Goal: Task Accomplishment & Management: Complete application form

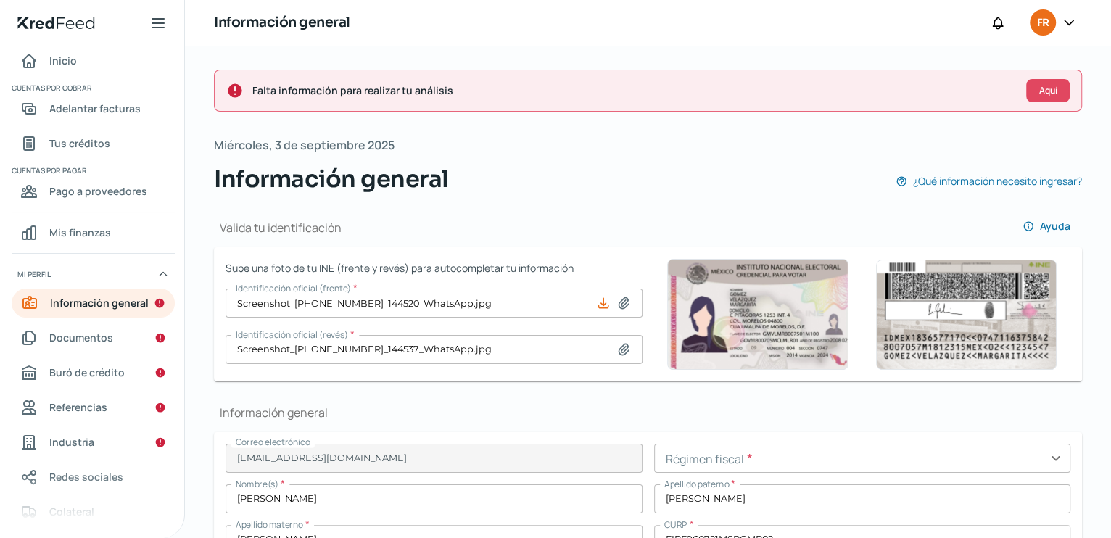
scroll to position [947, 0]
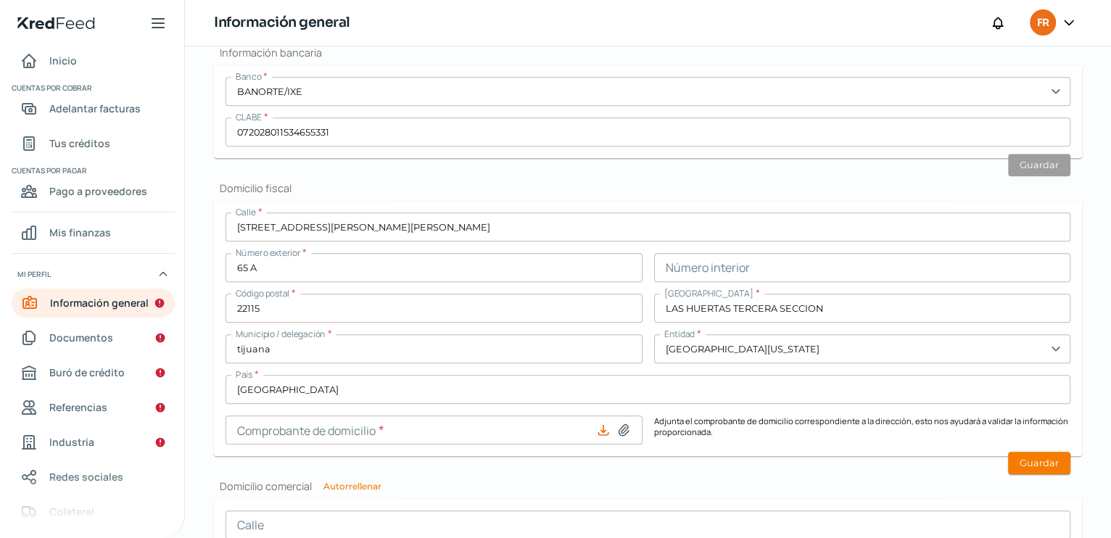
click at [618, 423] on icon at bounding box center [623, 430] width 15 height 15
type input "C:\fakepath\comprobante de domicilioDFYL.pdf"
type input "comprobante de domicilioDFYL.pdf"
click at [602, 431] on icon at bounding box center [603, 430] width 15 height 15
click at [619, 427] on icon at bounding box center [624, 430] width 10 height 11
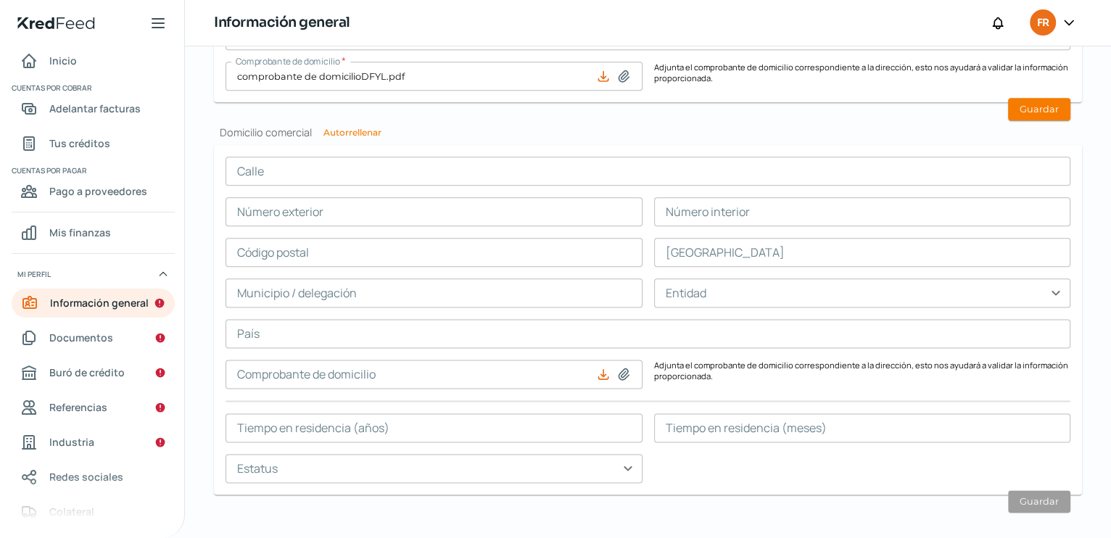
scroll to position [1313, 0]
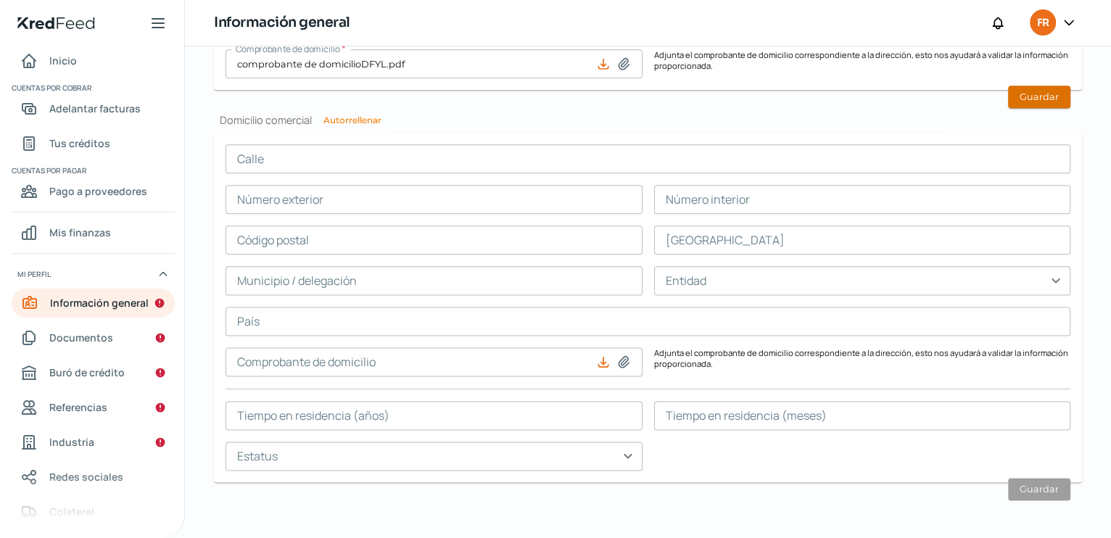
click at [1028, 94] on button "Guardar" at bounding box center [1039, 97] width 62 height 22
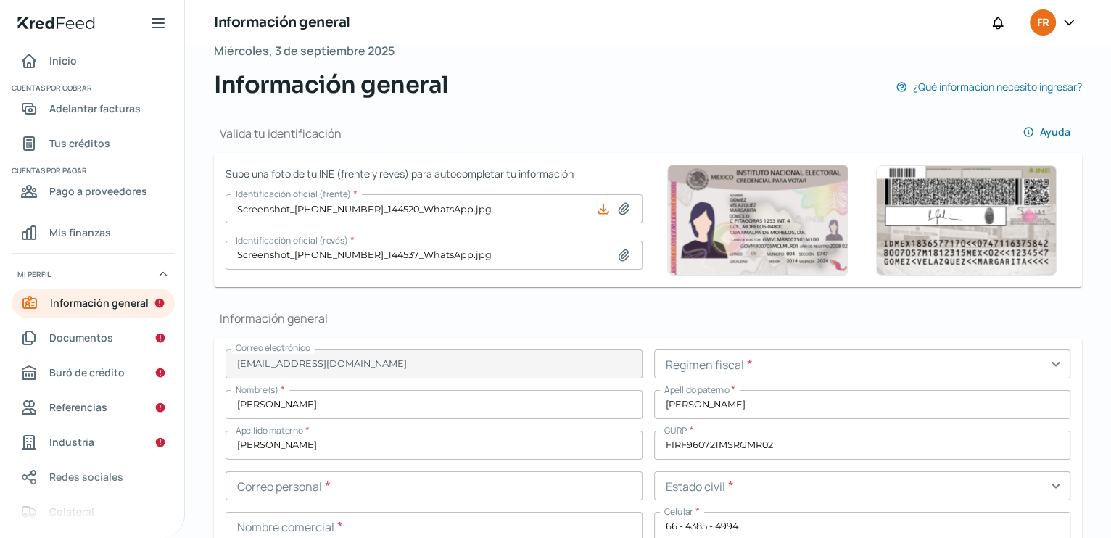
scroll to position [0, 0]
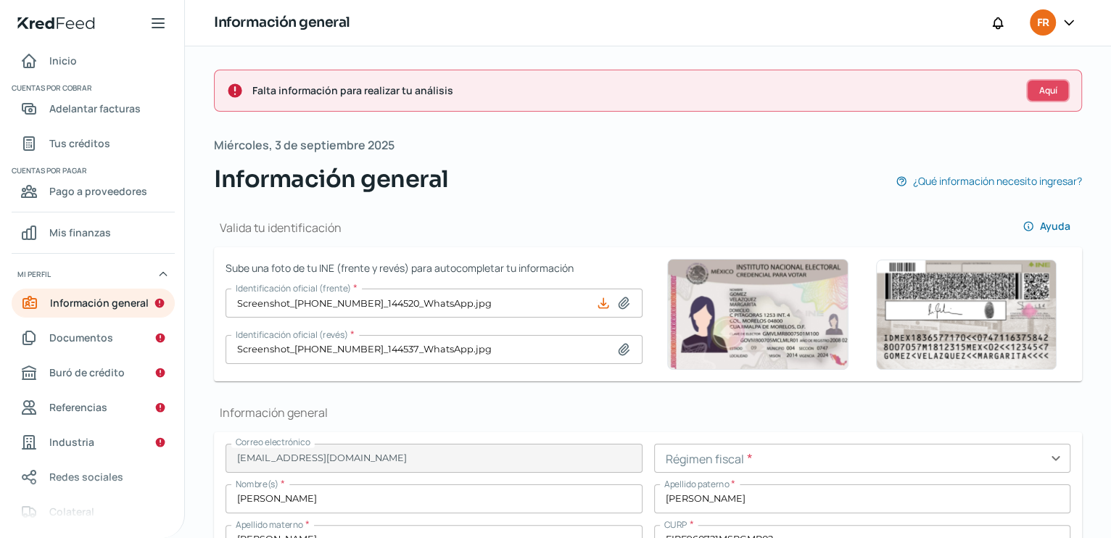
click at [1039, 91] on span "Aquí" at bounding box center [1048, 90] width 18 height 9
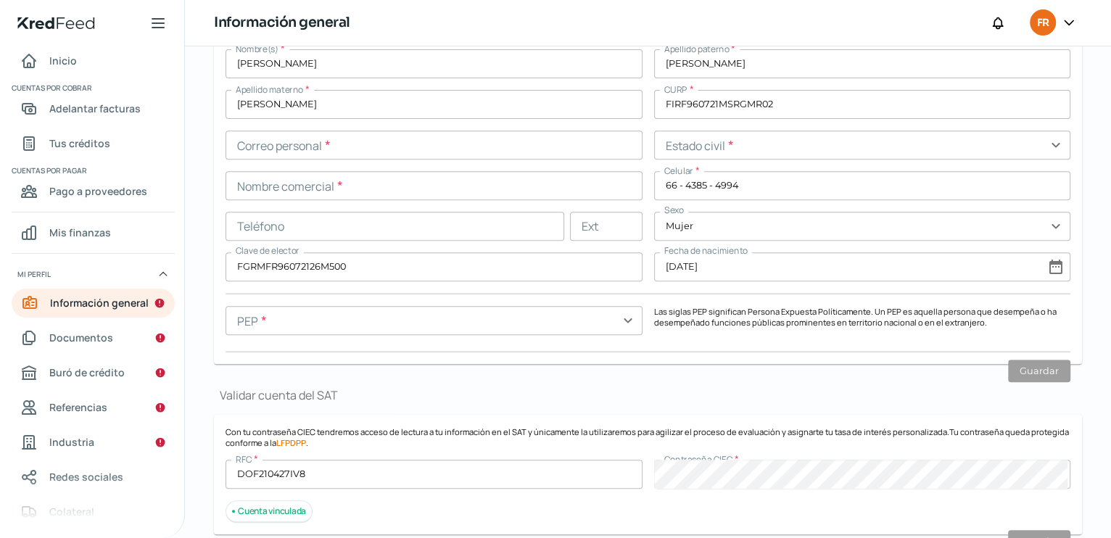
scroll to position [451, 0]
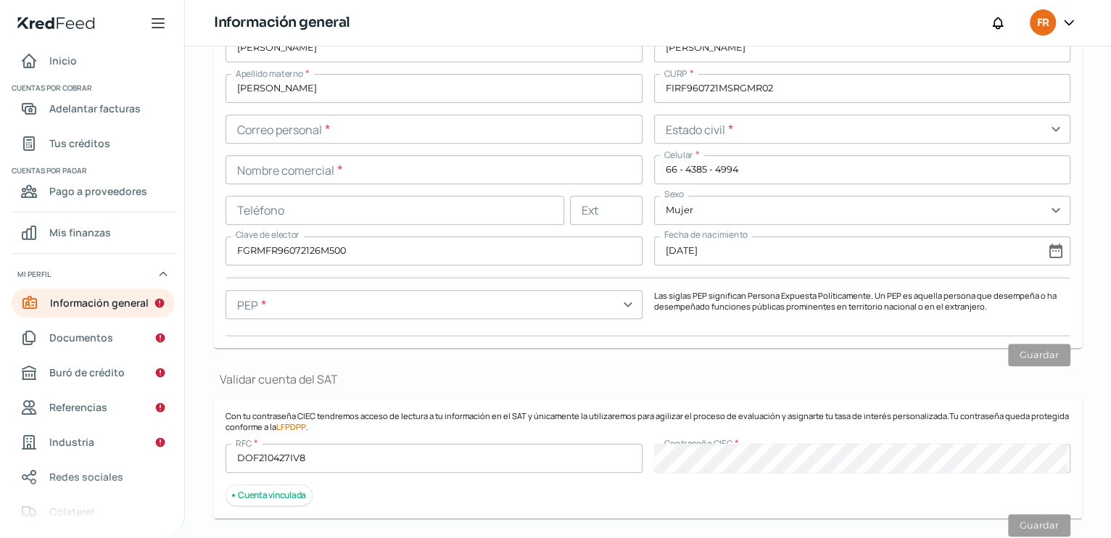
click at [630, 307] on input "text" at bounding box center [434, 304] width 417 height 29
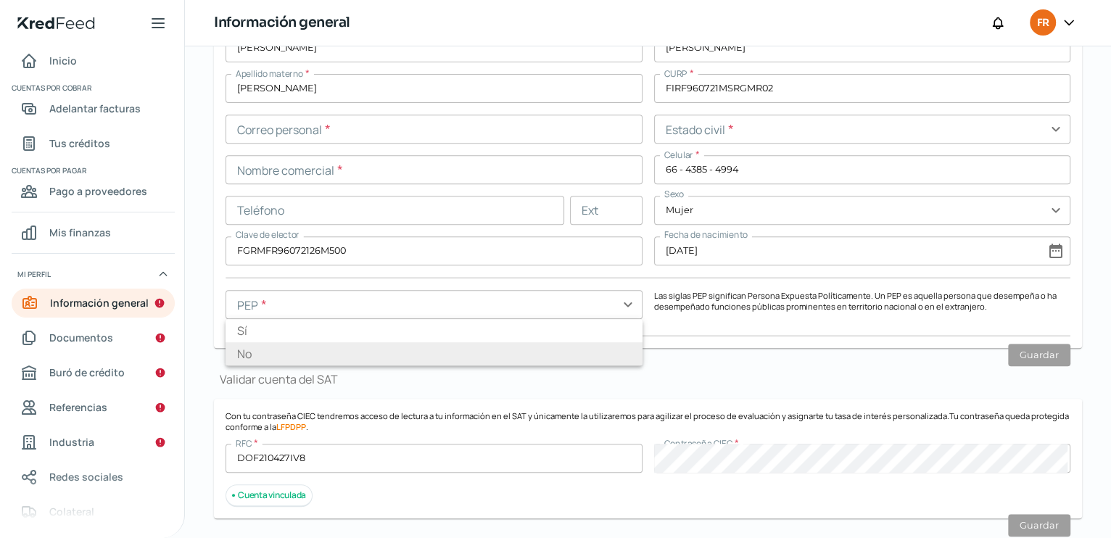
click at [286, 356] on li "No" at bounding box center [434, 353] width 417 height 23
type input "No"
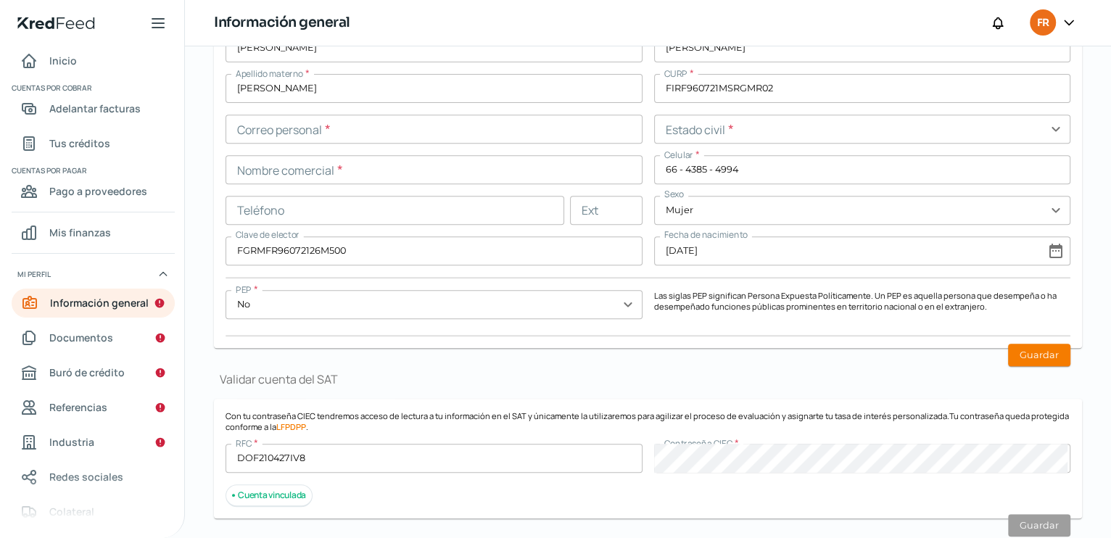
click at [652, 376] on h1 "Validar cuenta del SAT" at bounding box center [648, 379] width 868 height 16
click at [1038, 352] on button "Guardar" at bounding box center [1039, 355] width 62 height 22
type input "66552472-3a84-4ba9-a723-5202aa2dc90e-officialIdFront.jpg"
type input "66552472-3a84-4ba9-a723-5202aa2dc90e-officialIdBack.jpg"
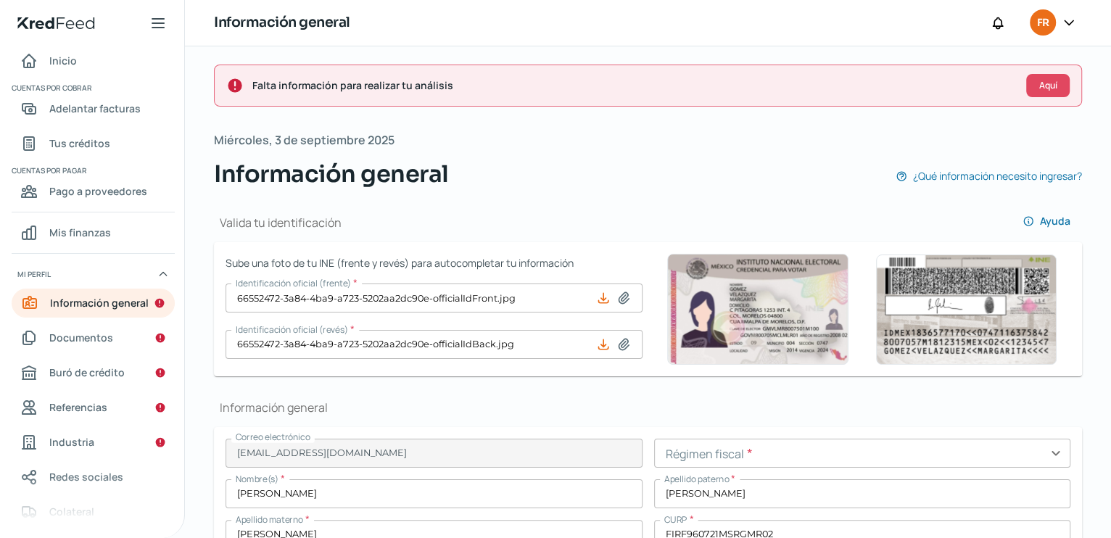
scroll to position [0, 0]
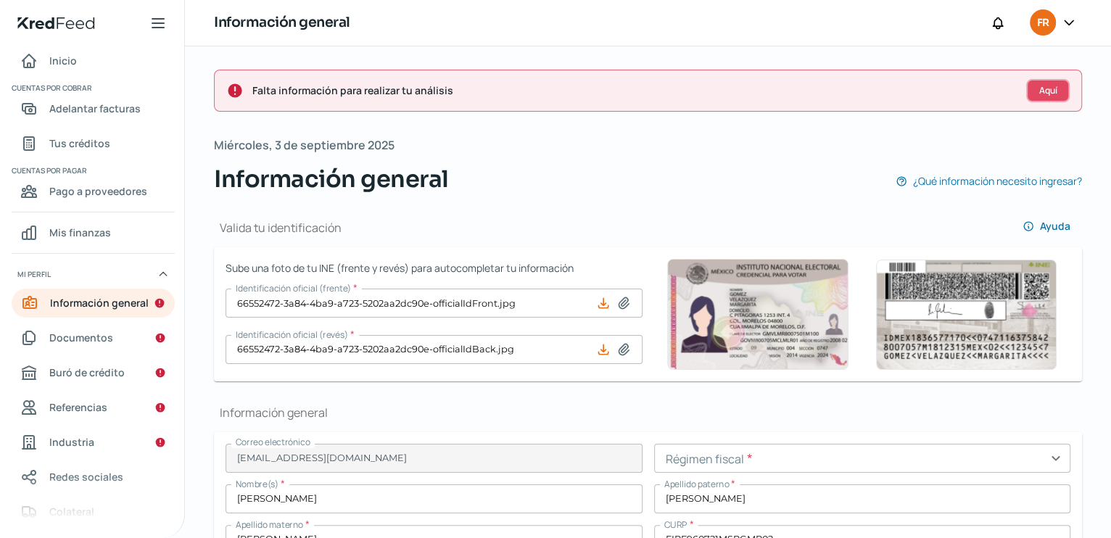
click at [1048, 96] on button "Aquí" at bounding box center [1048, 90] width 44 height 23
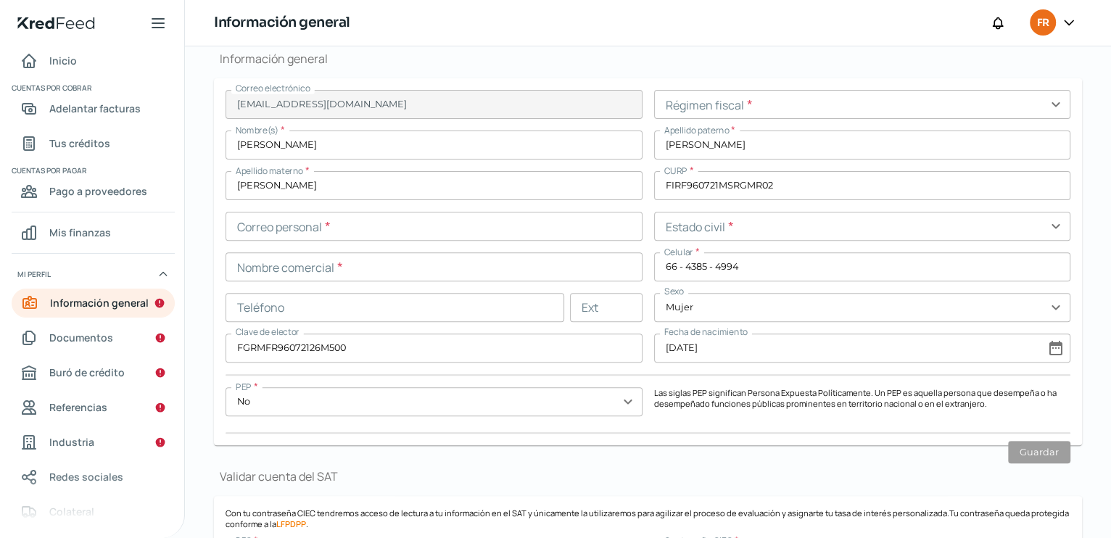
scroll to position [358, 0]
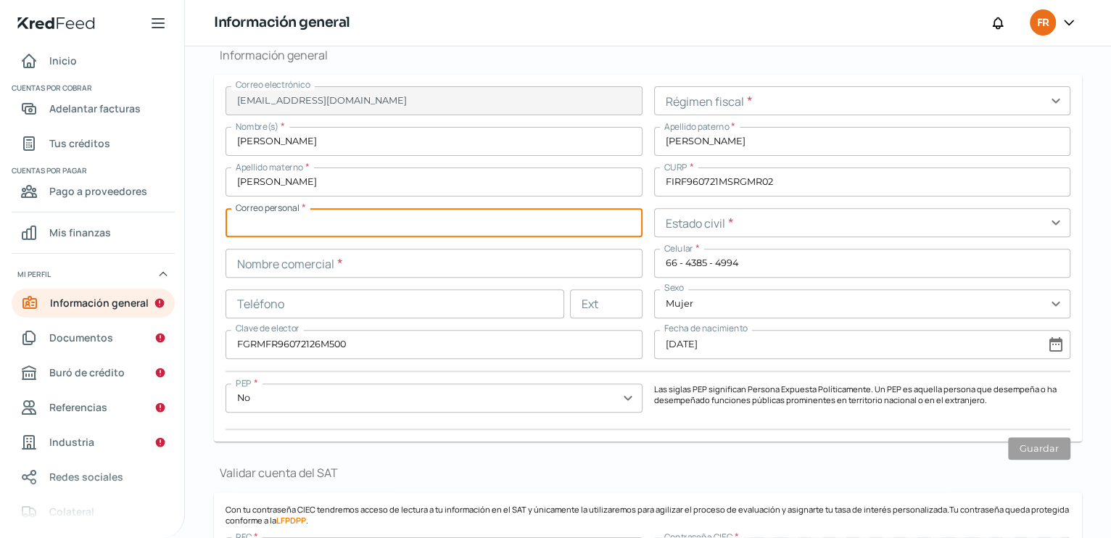
click at [343, 228] on input "text" at bounding box center [434, 222] width 417 height 29
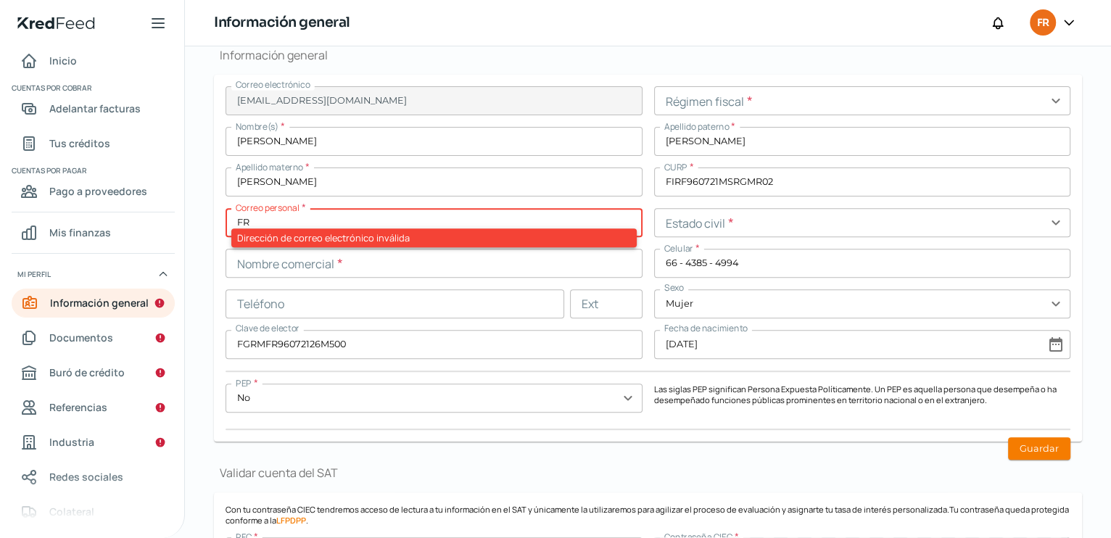
type input "F"
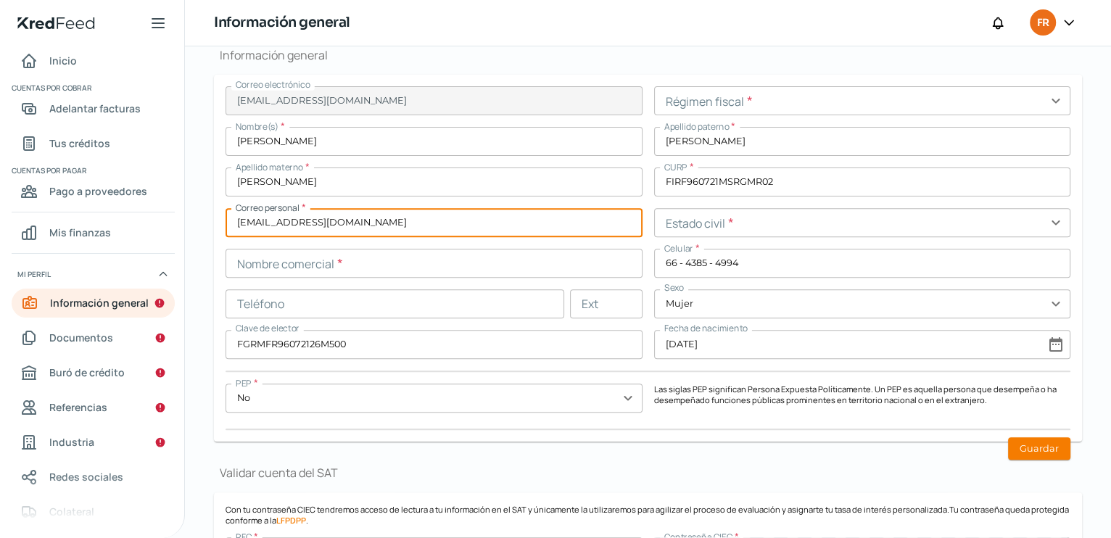
type input "[EMAIL_ADDRESS][DOMAIN_NAME]"
click at [342, 268] on input "text" at bounding box center [434, 263] width 417 height 29
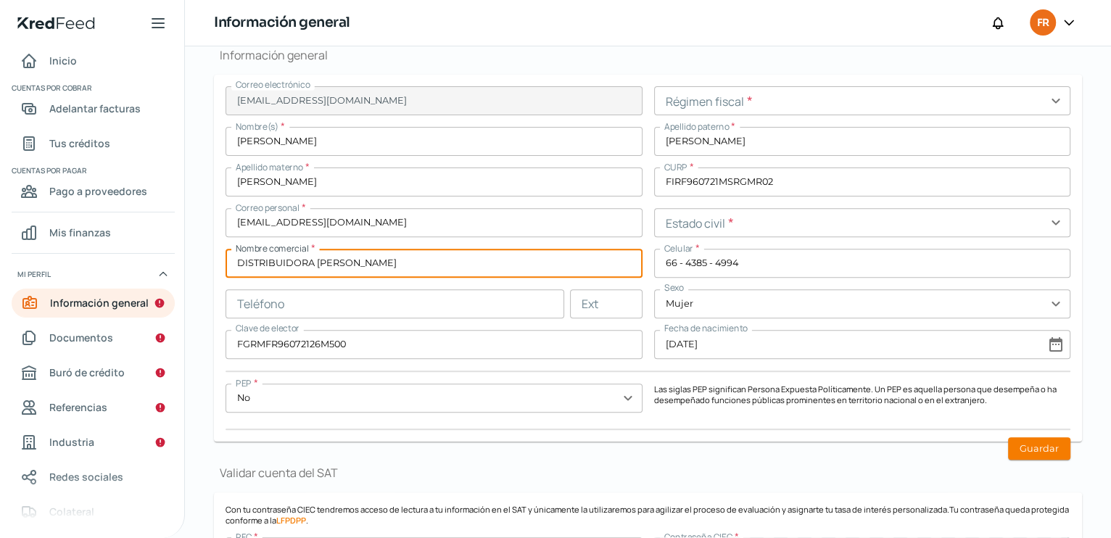
type input "DISTRIBUIDORA [PERSON_NAME]"
click at [384, 310] on input "text" at bounding box center [395, 303] width 339 height 29
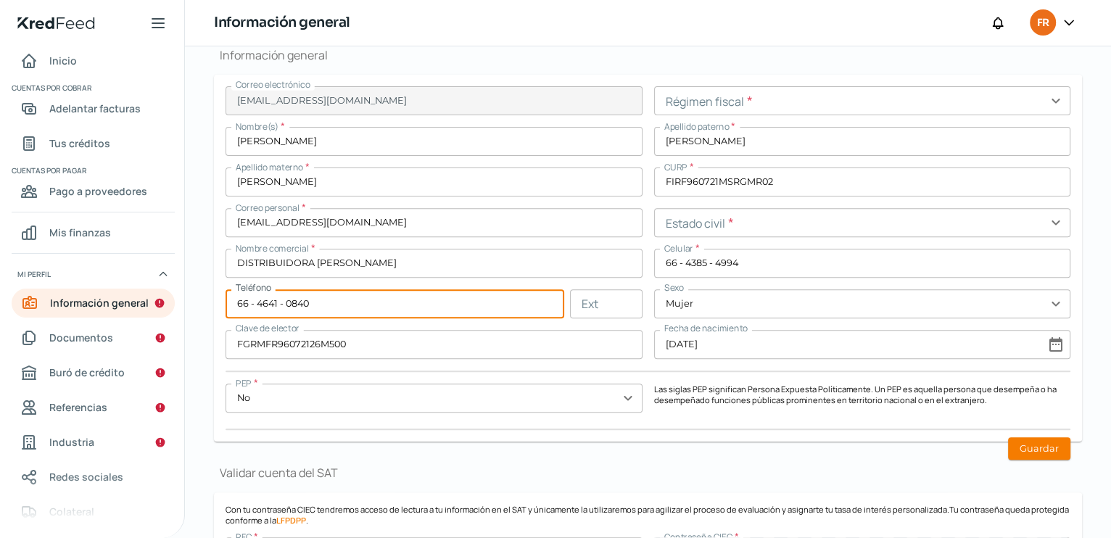
type input "66 - 4641 - 0840"
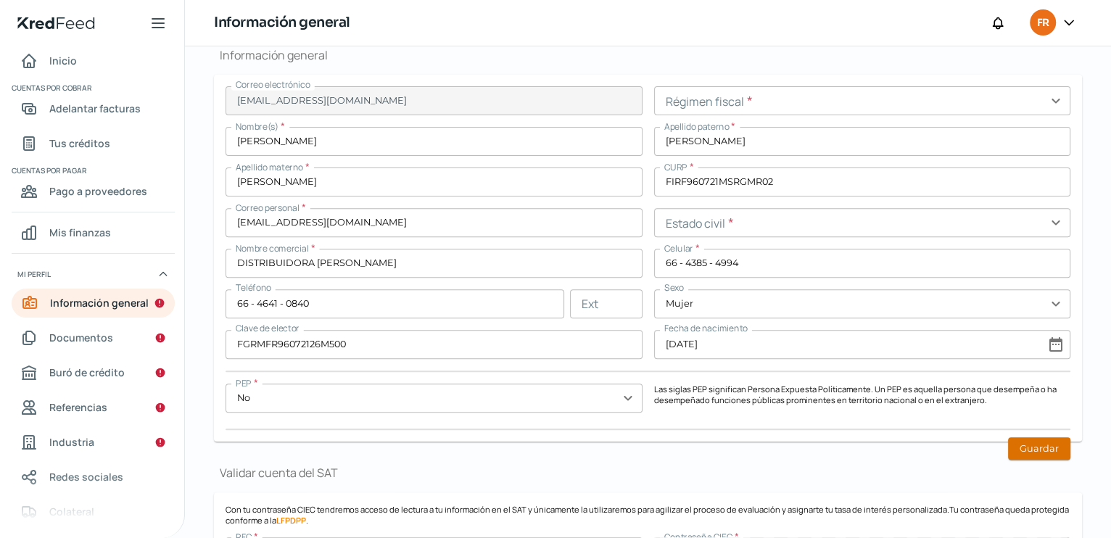
click at [1033, 442] on button "Guardar" at bounding box center [1039, 448] width 62 height 22
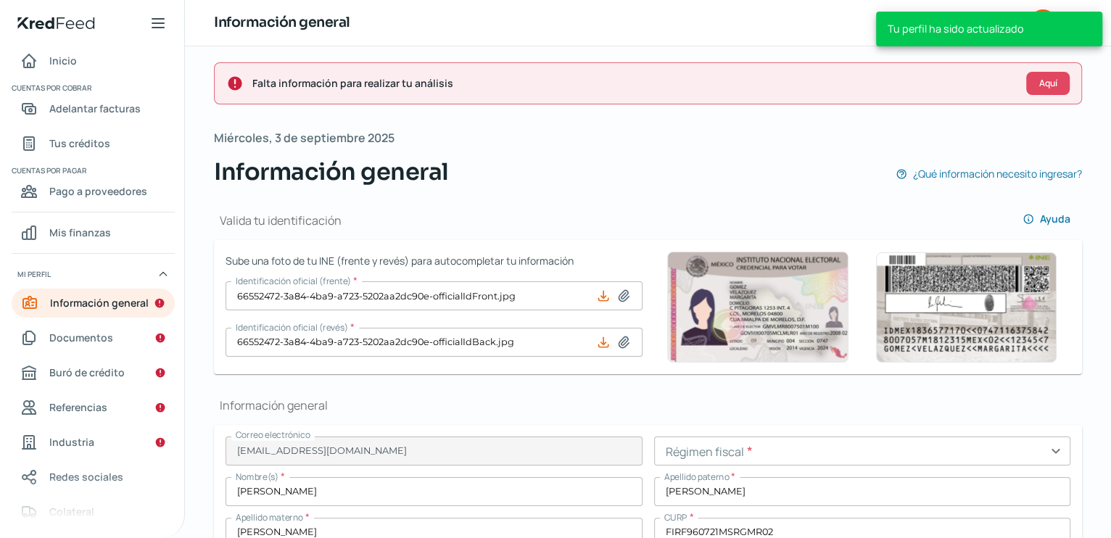
scroll to position [0, 0]
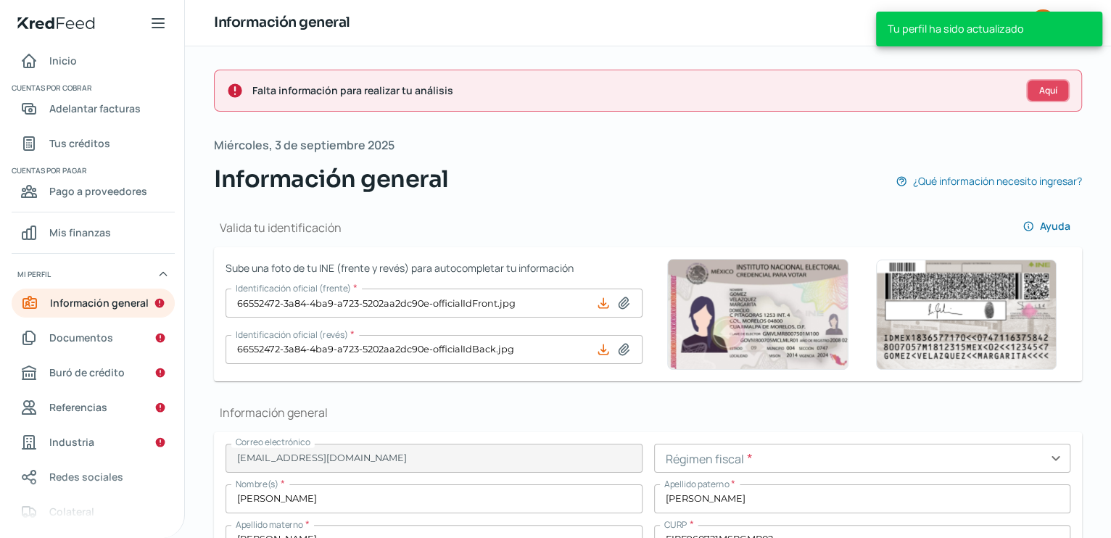
click at [1048, 86] on span "Aquí" at bounding box center [1048, 90] width 18 height 9
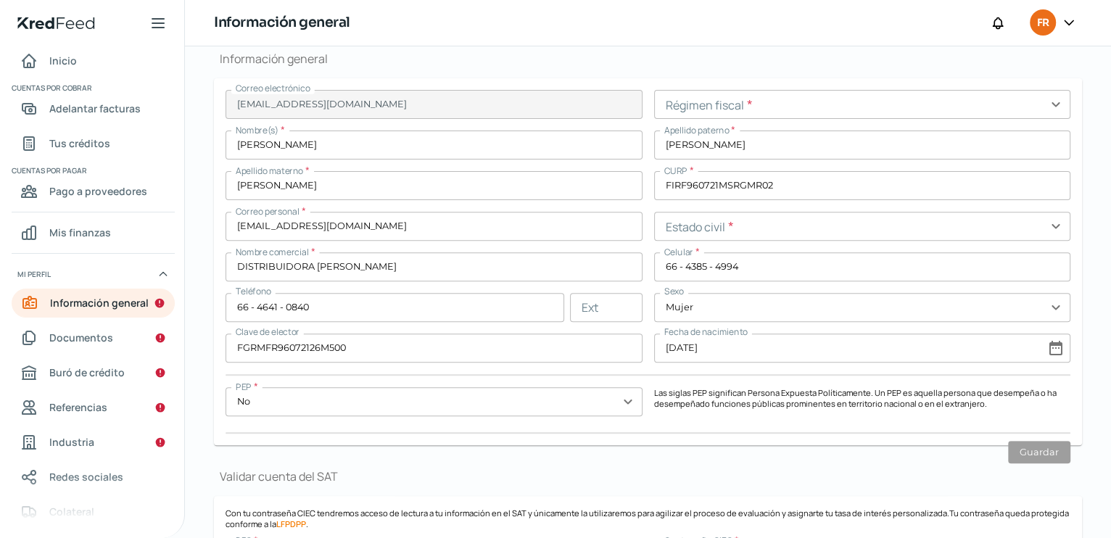
scroll to position [358, 0]
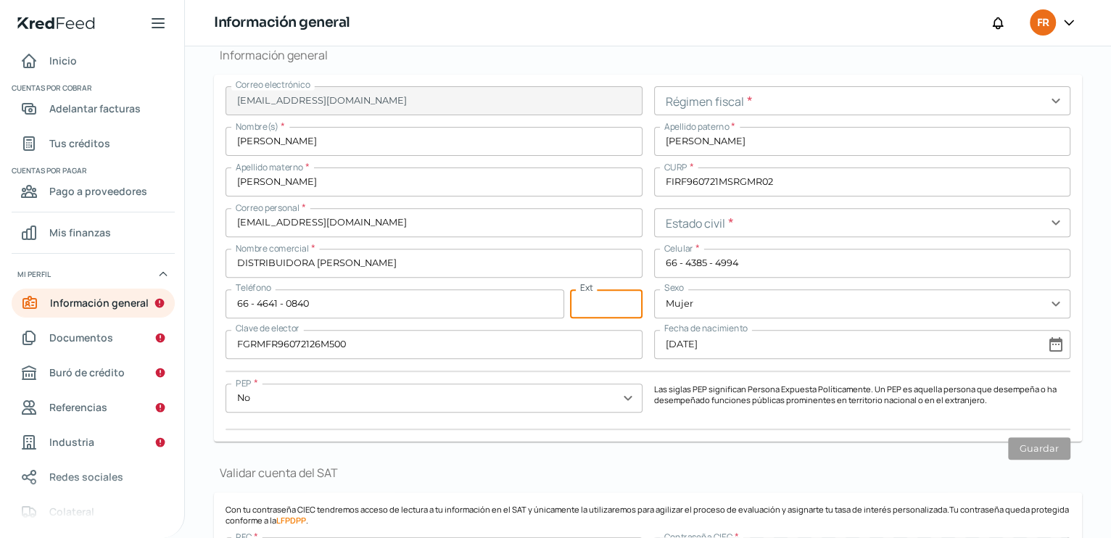
click at [592, 307] on input "text" at bounding box center [606, 303] width 73 height 29
type input "108"
click at [1051, 447] on button "Guardar" at bounding box center [1039, 448] width 62 height 22
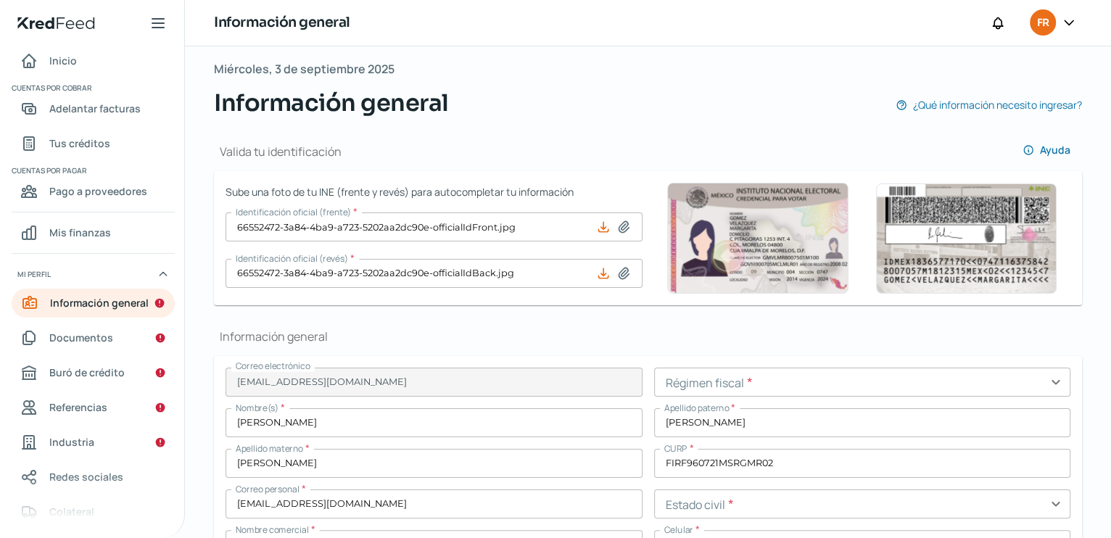
scroll to position [0, 0]
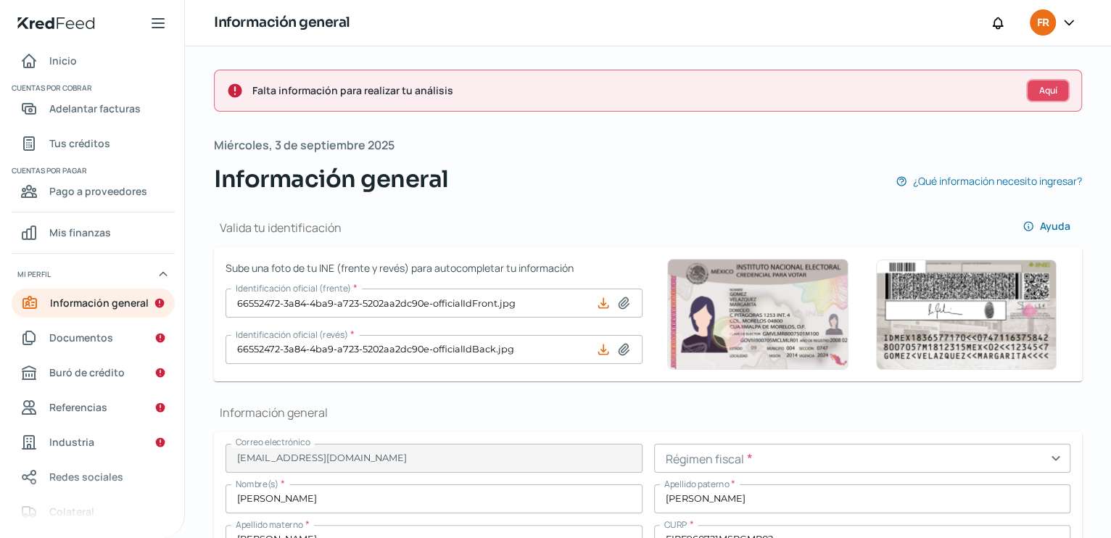
click at [1036, 99] on button "Aquí" at bounding box center [1048, 90] width 44 height 23
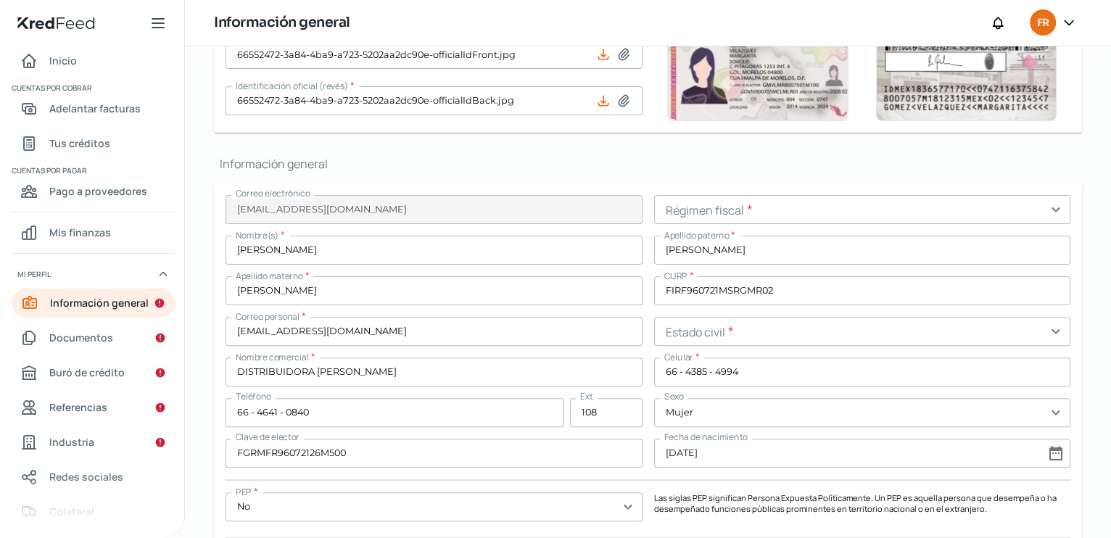
scroll to position [358, 0]
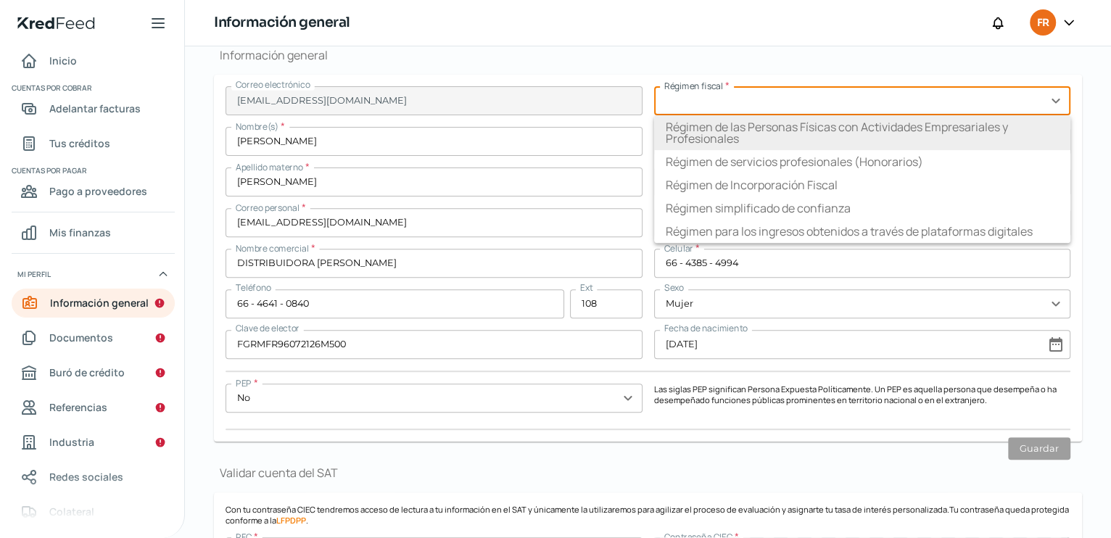
click at [1050, 101] on input "text" at bounding box center [862, 100] width 417 height 29
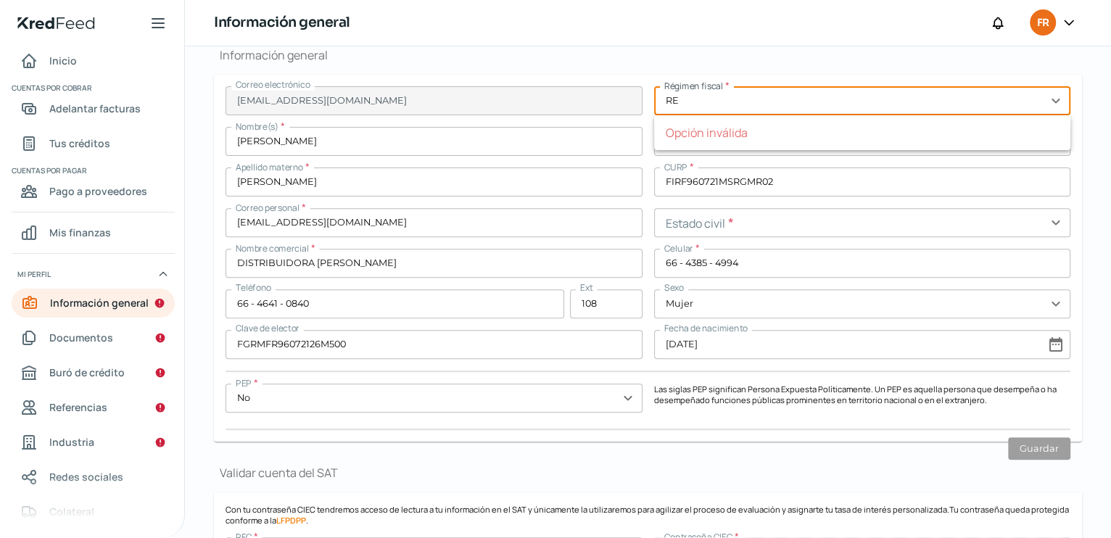
type input "R"
type input "6"
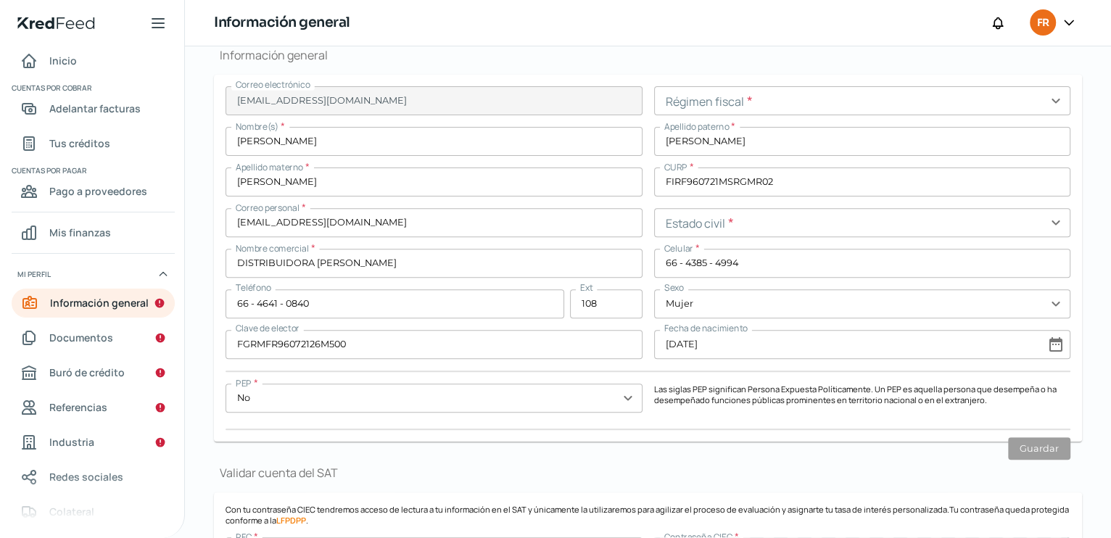
click at [1072, 21] on icon at bounding box center [1069, 22] width 15 height 15
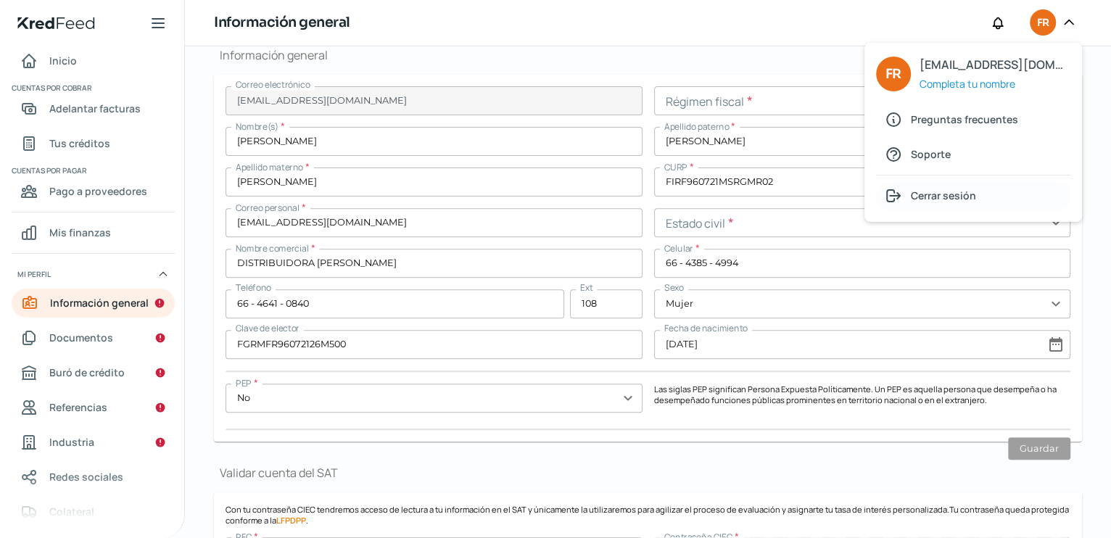
click at [957, 197] on span "Cerrar sesión" at bounding box center [943, 195] width 65 height 18
